Goal: Task Accomplishment & Management: Use online tool/utility

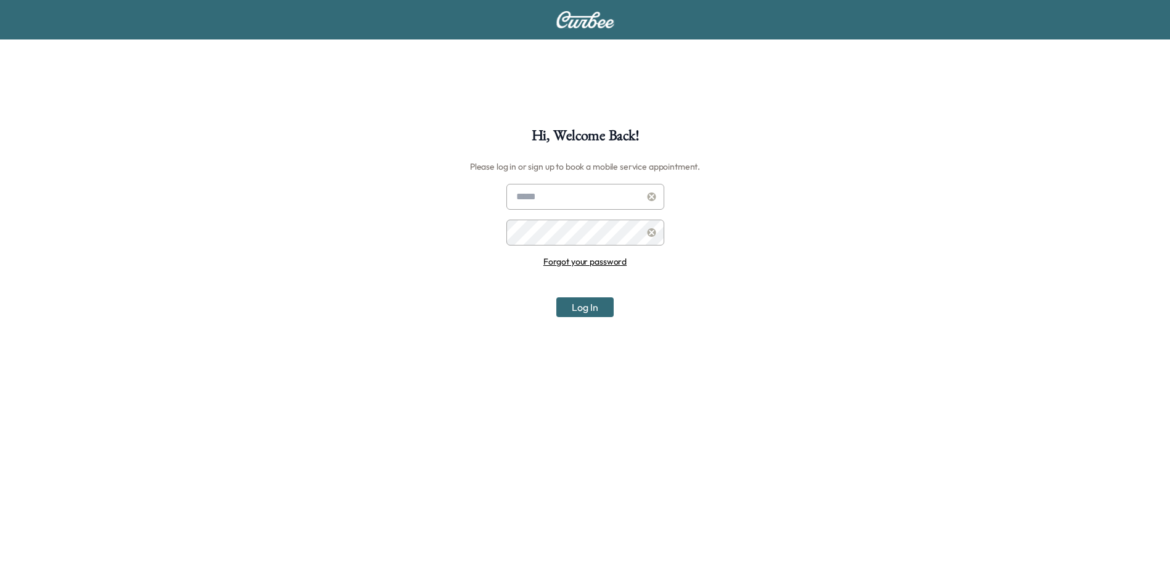
type input "**********"
click at [594, 306] on button "Log In" at bounding box center [585, 307] width 57 height 20
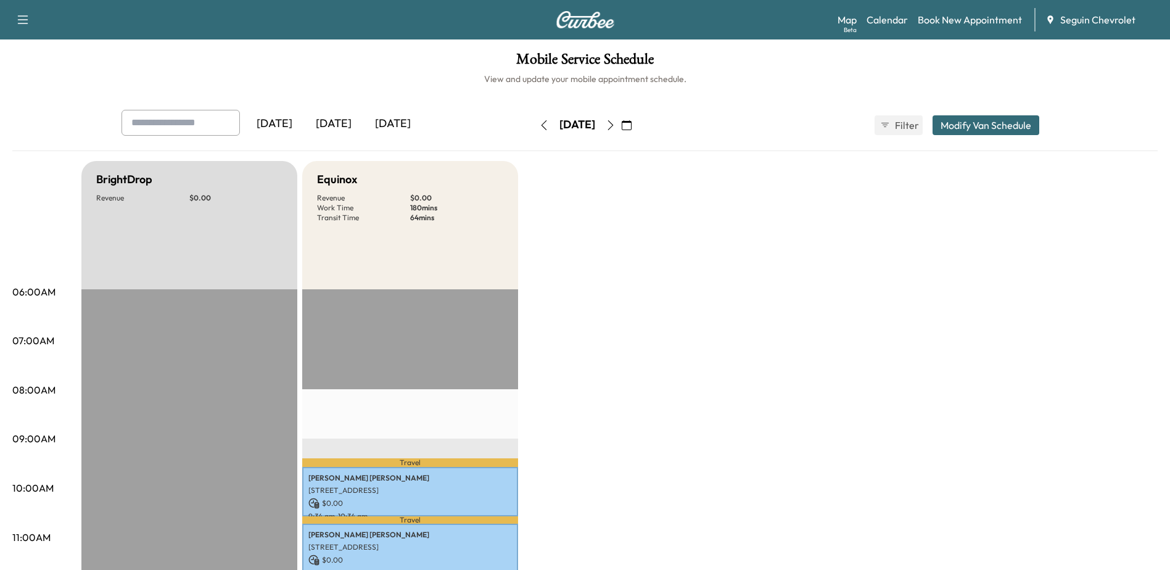
click at [344, 123] on div "[DATE]" at bounding box center [333, 124] width 59 height 28
click at [413, 120] on div "[DATE]" at bounding box center [392, 124] width 59 height 28
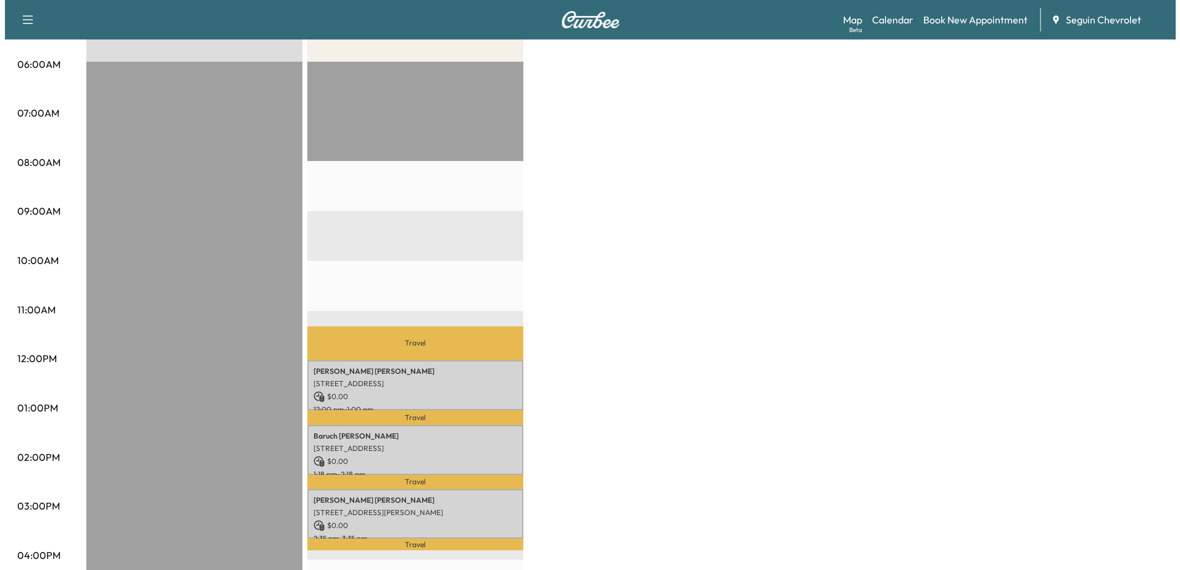
scroll to position [308, 0]
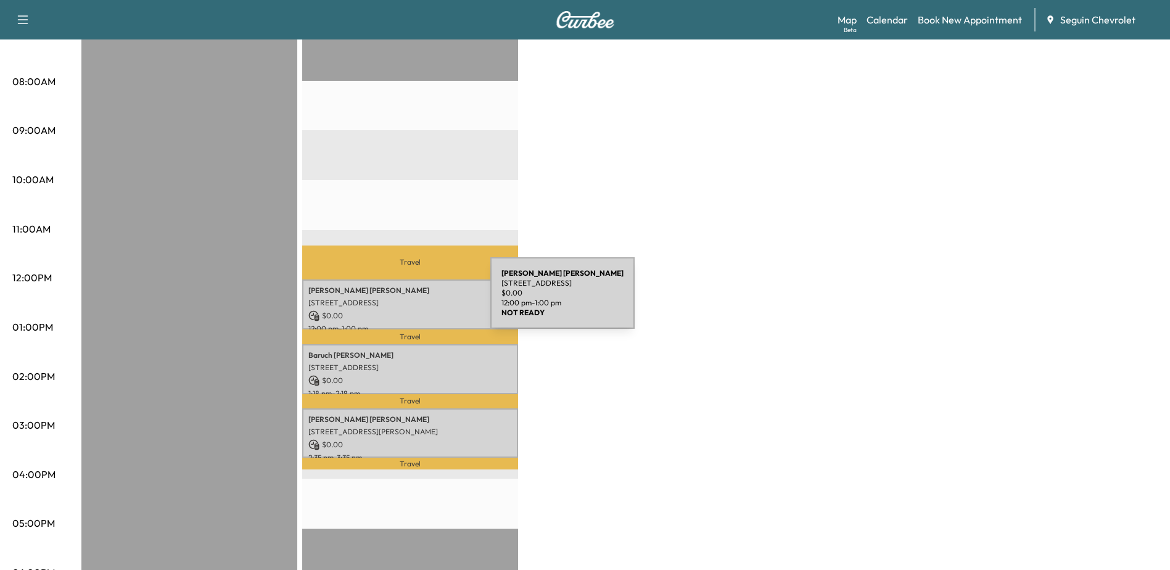
click at [398, 300] on p "[STREET_ADDRESS]" at bounding box center [410, 303] width 204 height 10
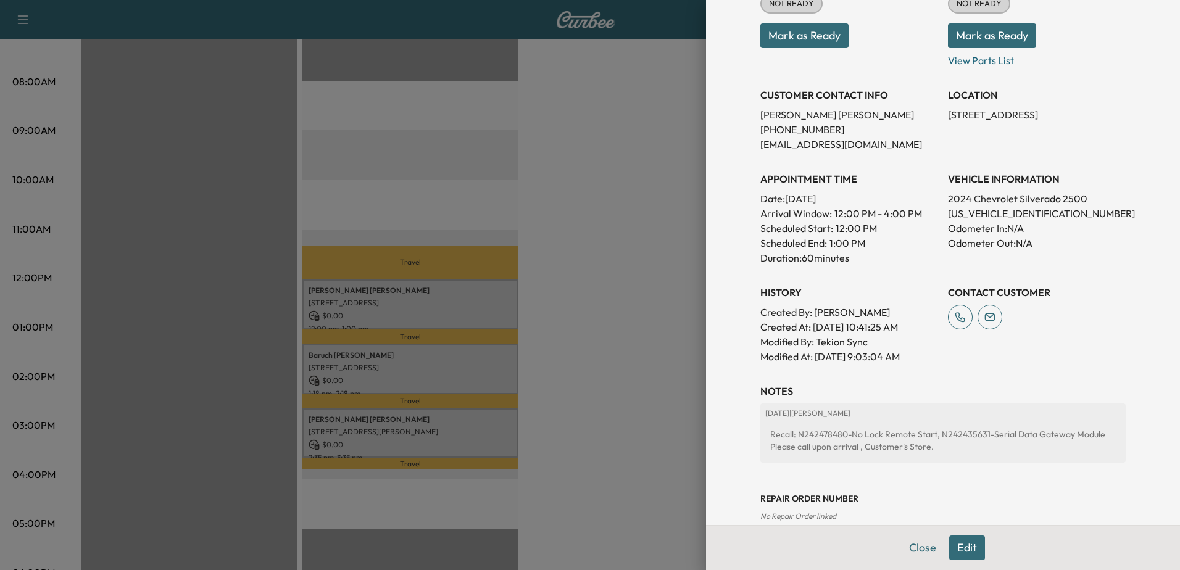
scroll to position [259, 0]
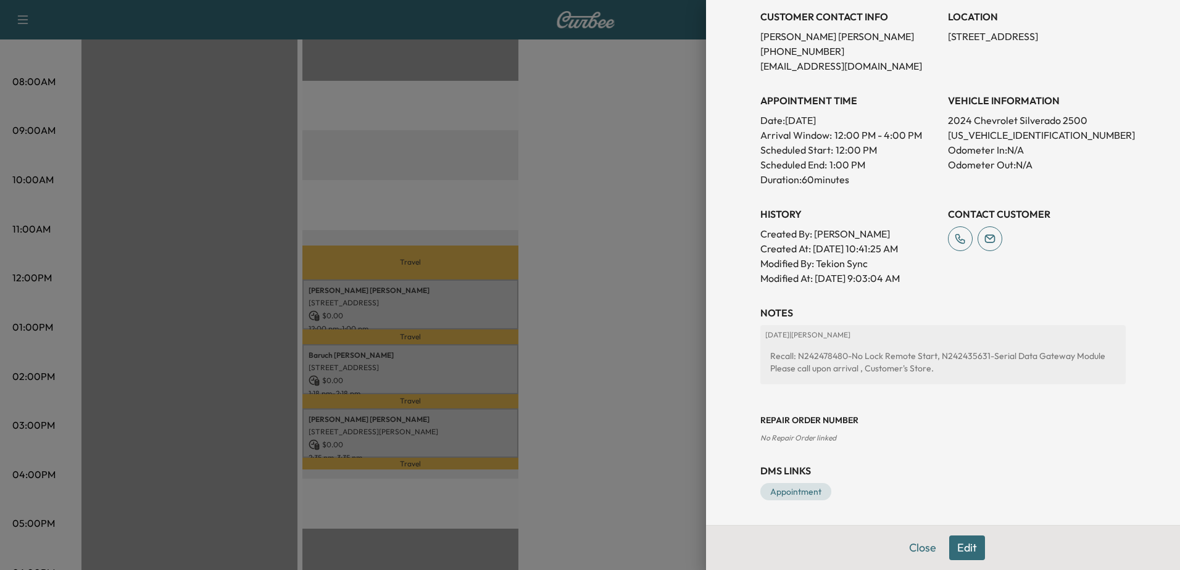
click at [597, 274] on div at bounding box center [590, 285] width 1180 height 570
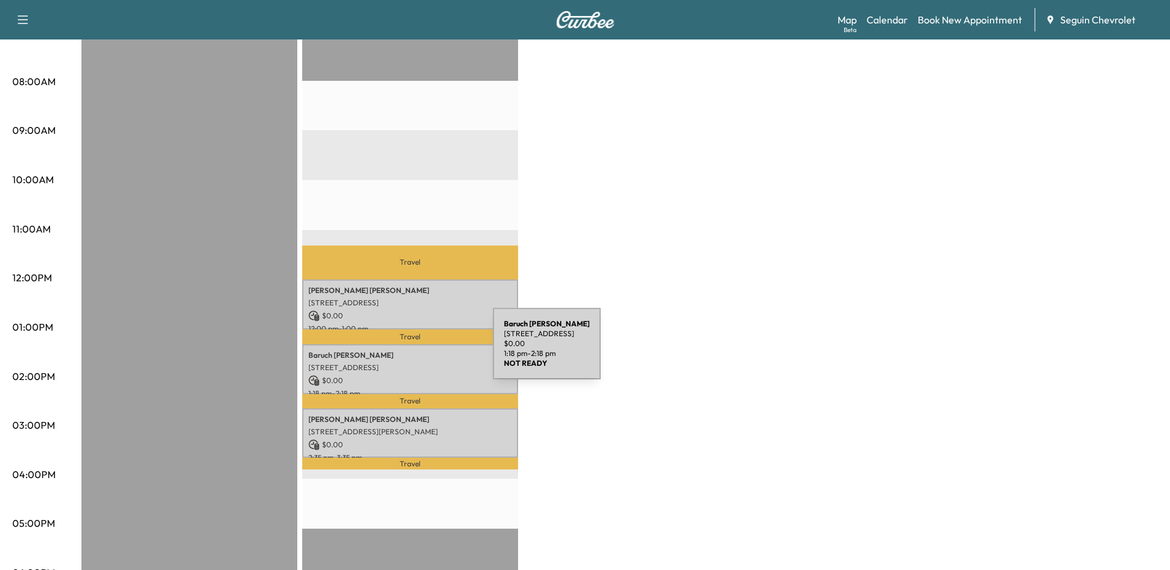
click at [395, 354] on p "[PERSON_NAME] Roman" at bounding box center [410, 355] width 204 height 10
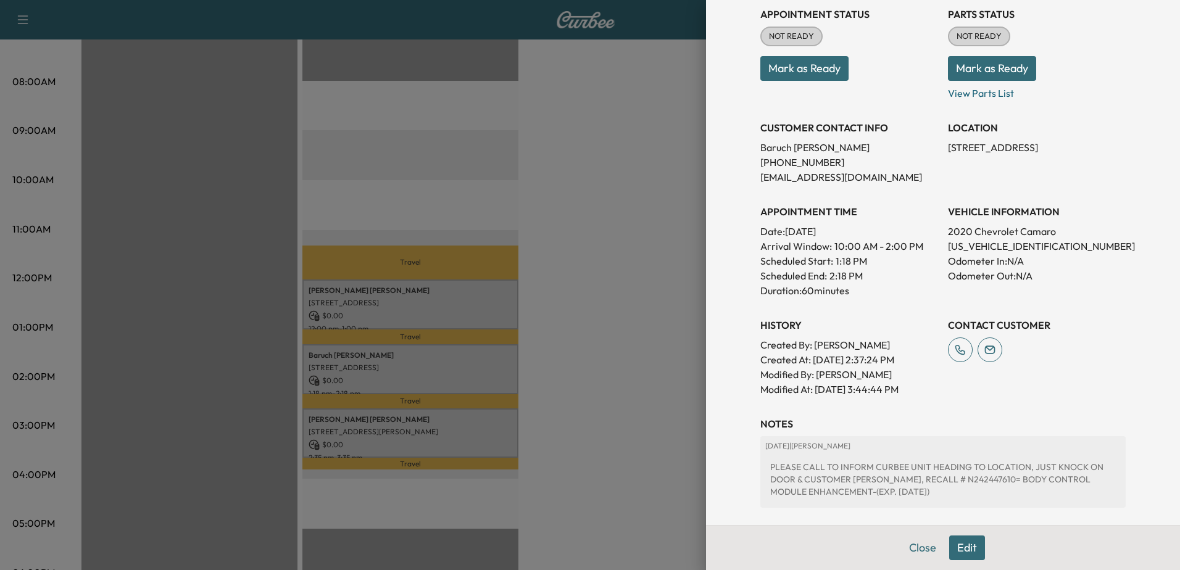
scroll to position [271, 0]
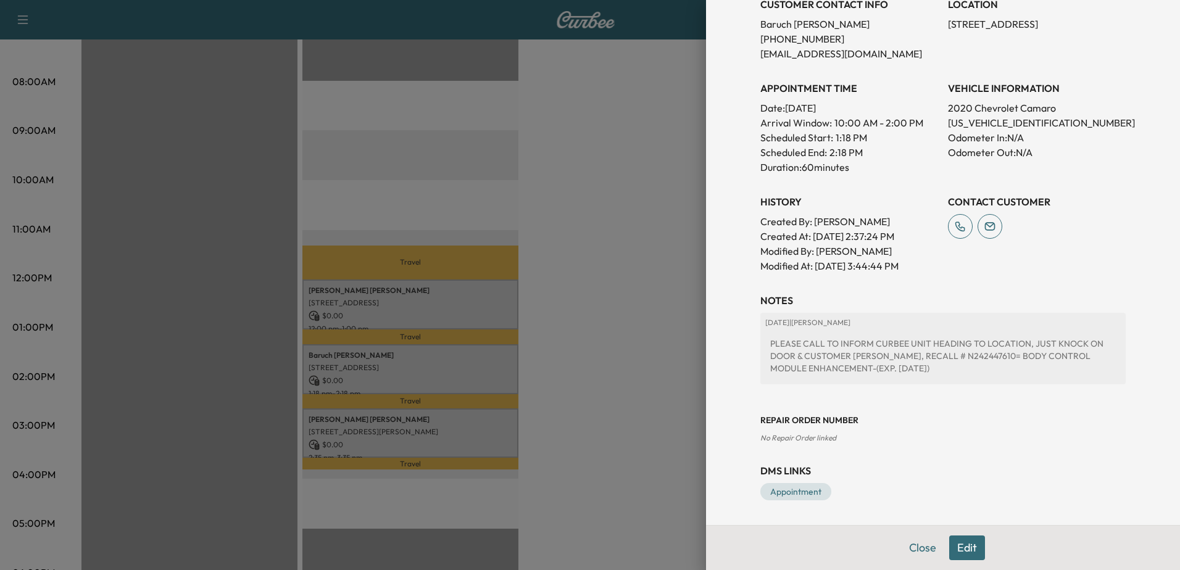
click at [616, 326] on div at bounding box center [590, 285] width 1180 height 570
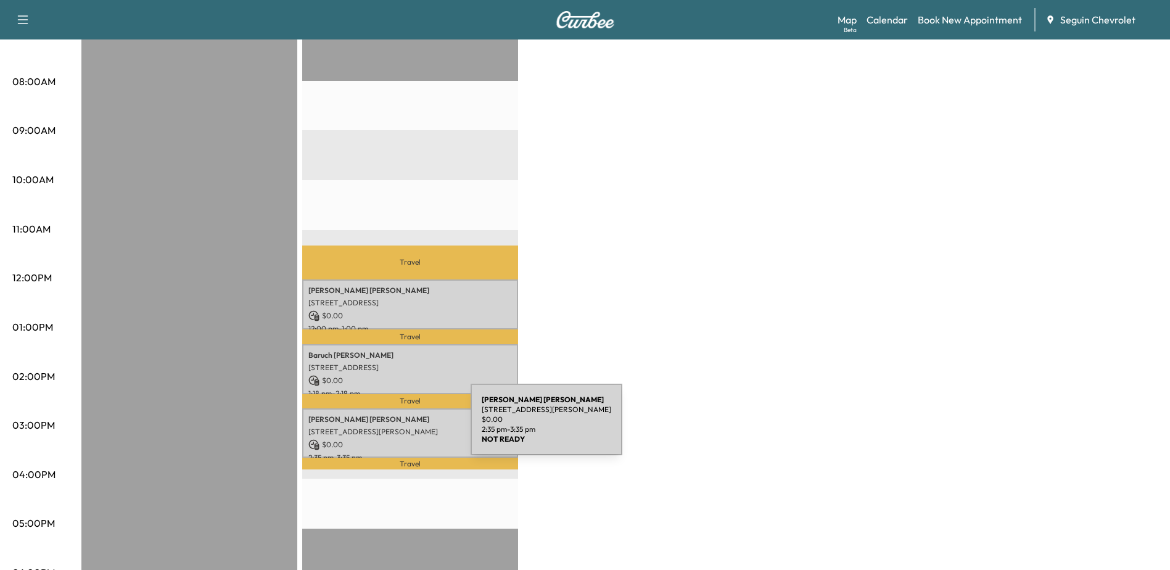
click at [378, 427] on p "[STREET_ADDRESS][PERSON_NAME]" at bounding box center [410, 432] width 204 height 10
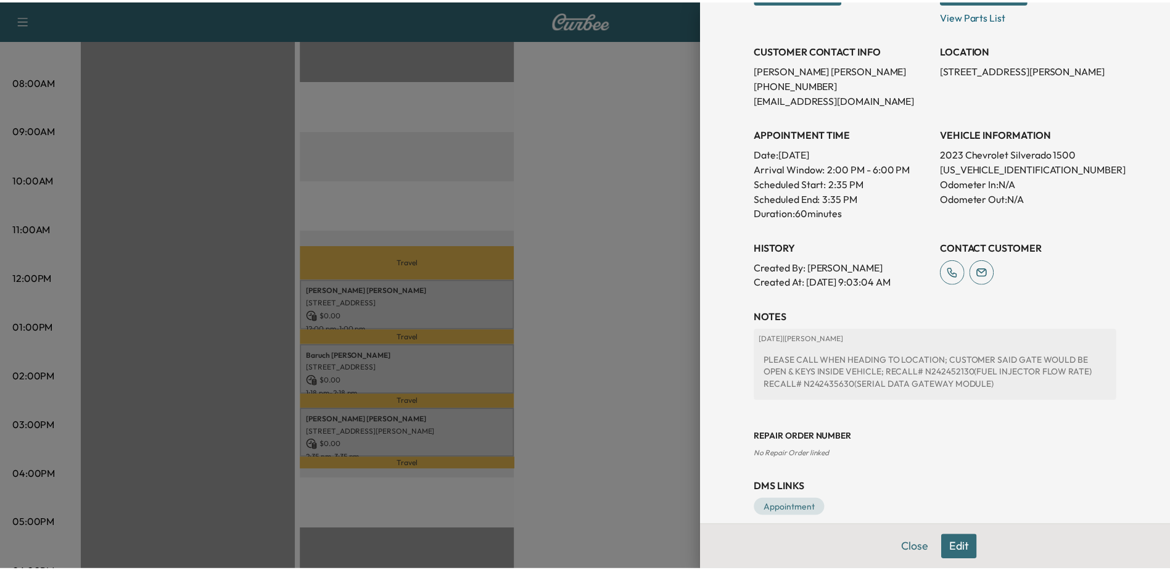
scroll to position [242, 0]
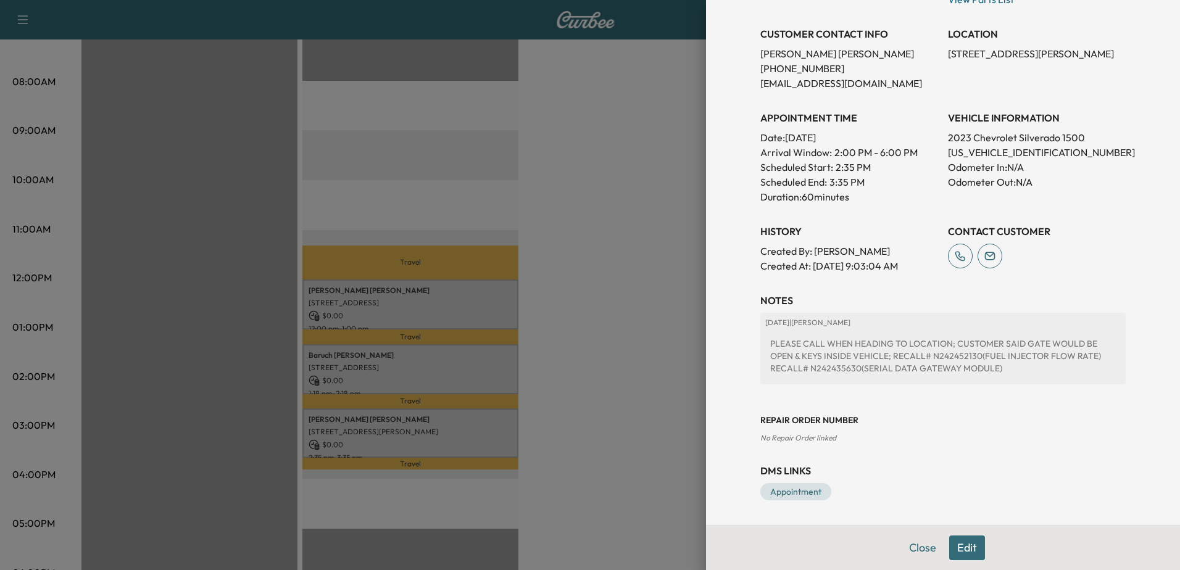
click at [604, 339] on div at bounding box center [590, 285] width 1180 height 570
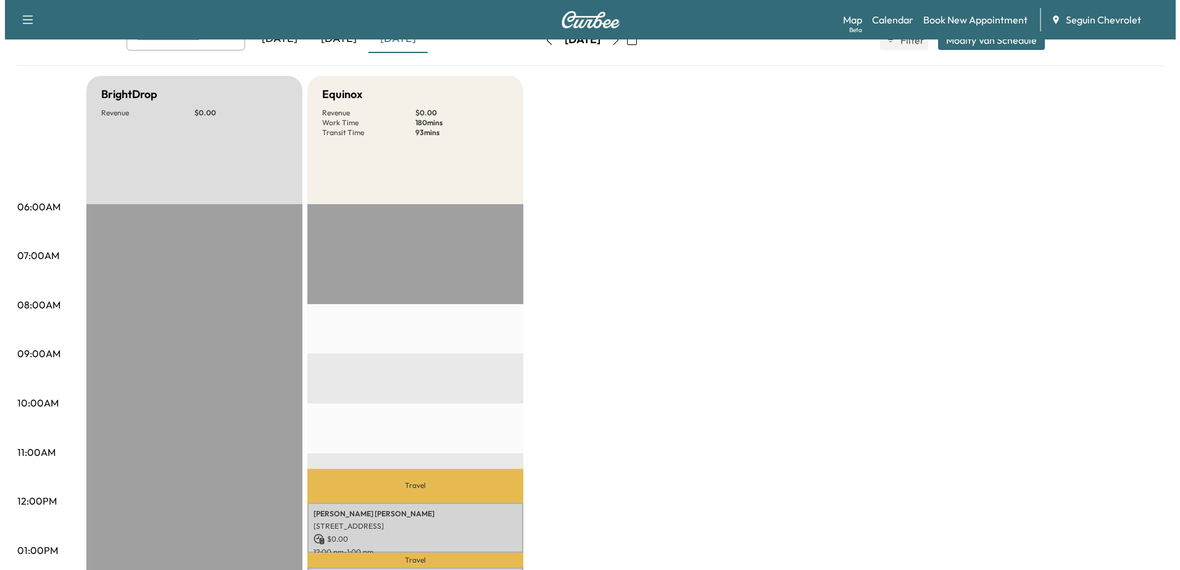
scroll to position [247, 0]
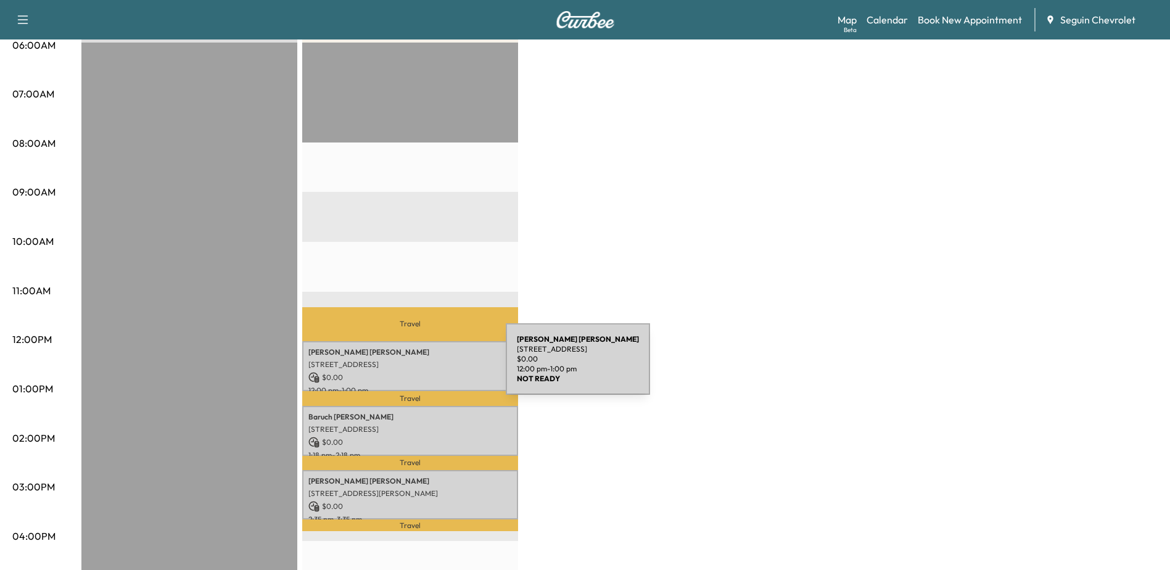
click at [413, 366] on div "[PERSON_NAME] [STREET_ADDRESS] $ 0.00 12:00 pm - 1:00 pm" at bounding box center [410, 366] width 216 height 50
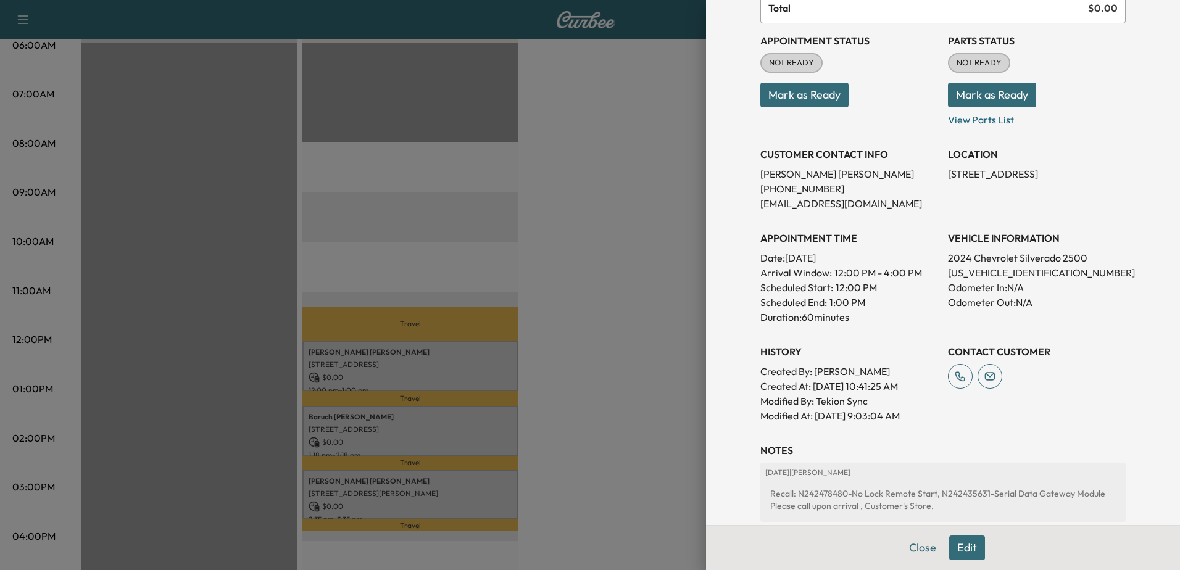
scroll to position [259, 0]
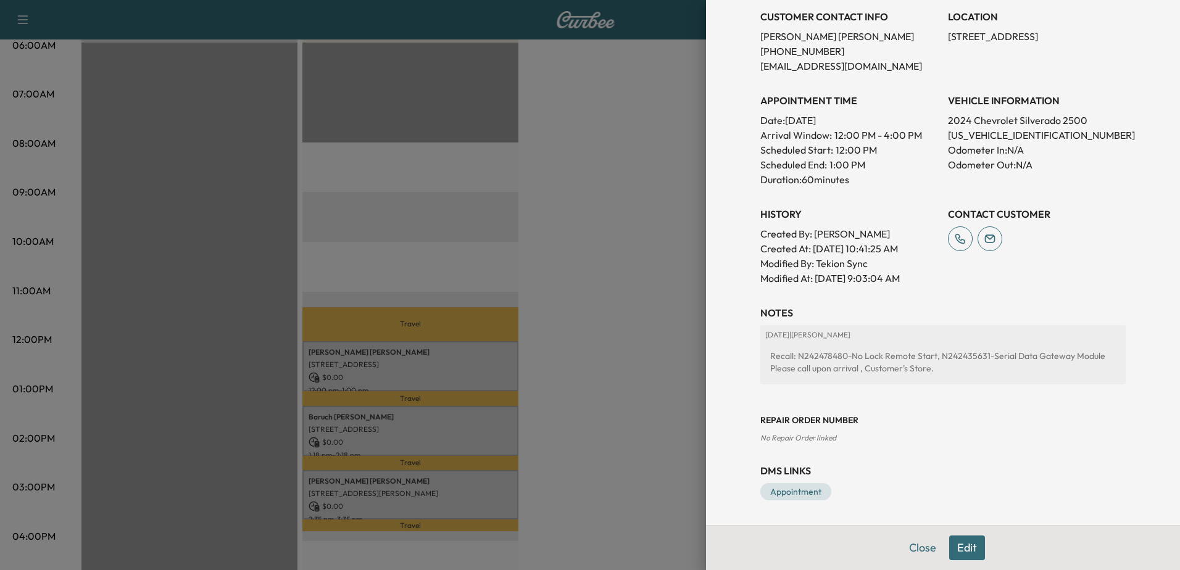
click at [817, 358] on div "Recall: N242478480-No Lock Remote Start, N242435631-Serial Data Gateway Module …" at bounding box center [942, 362] width 355 height 35
copy div "N242478480"
click at [644, 306] on div at bounding box center [590, 285] width 1180 height 570
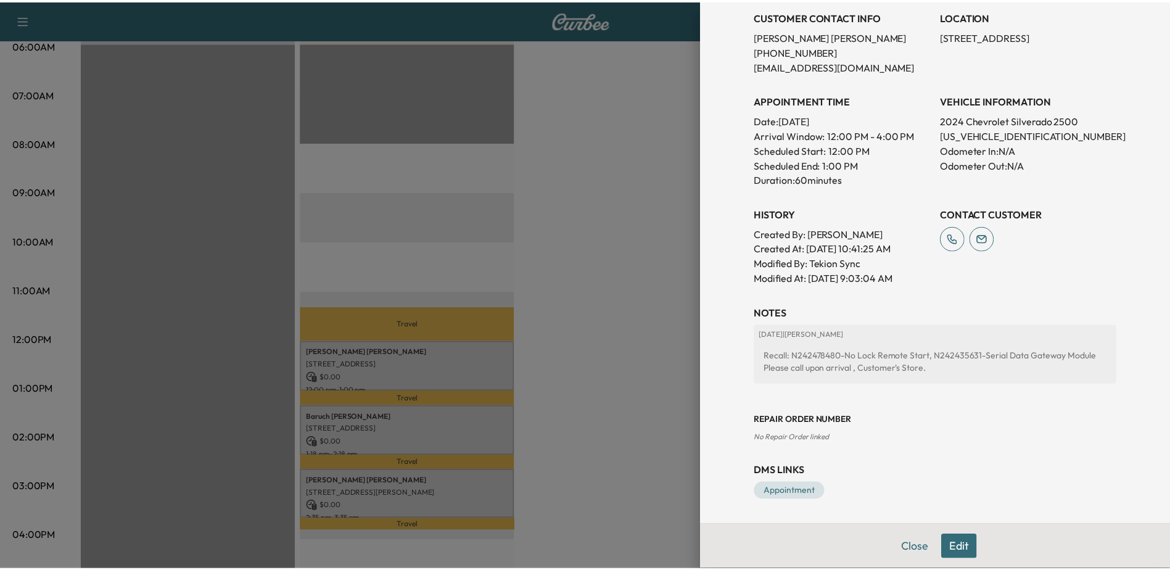
scroll to position [0, 0]
